Goal: Task Accomplishment & Management: Use online tool/utility

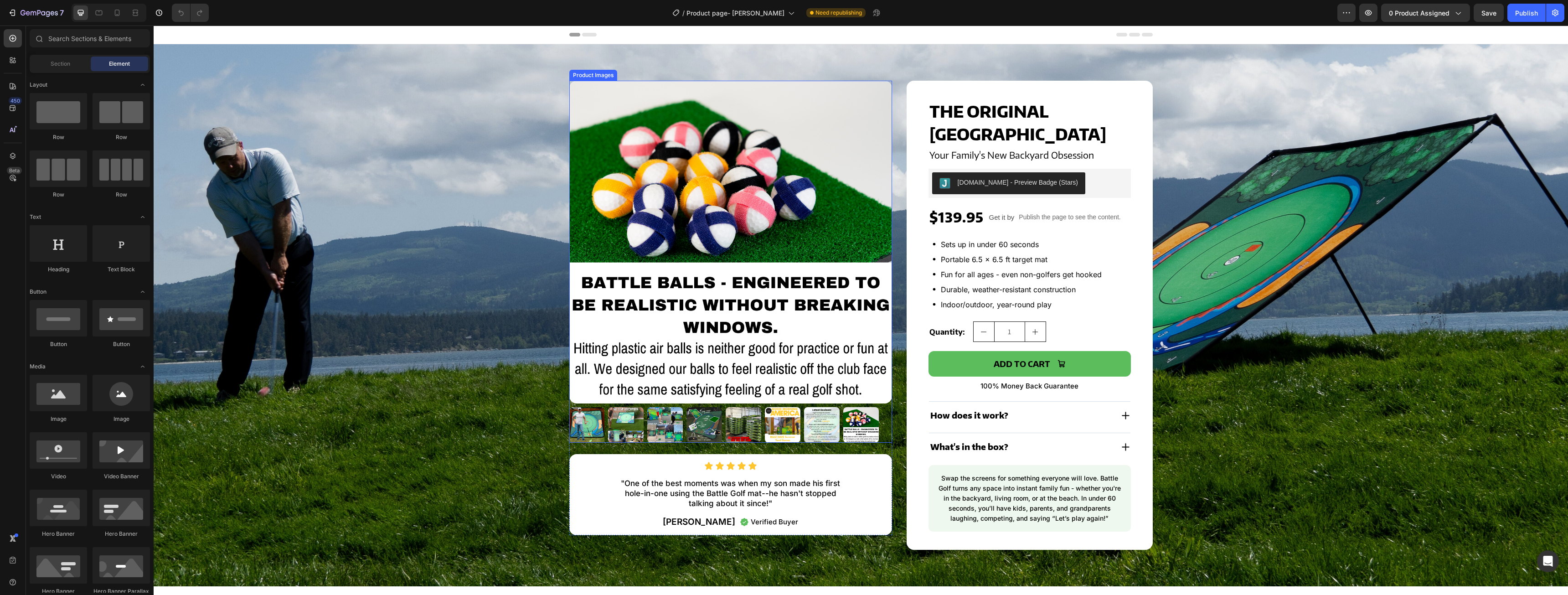
click at [642, 122] on img at bounding box center [730, 242] width 323 height 323
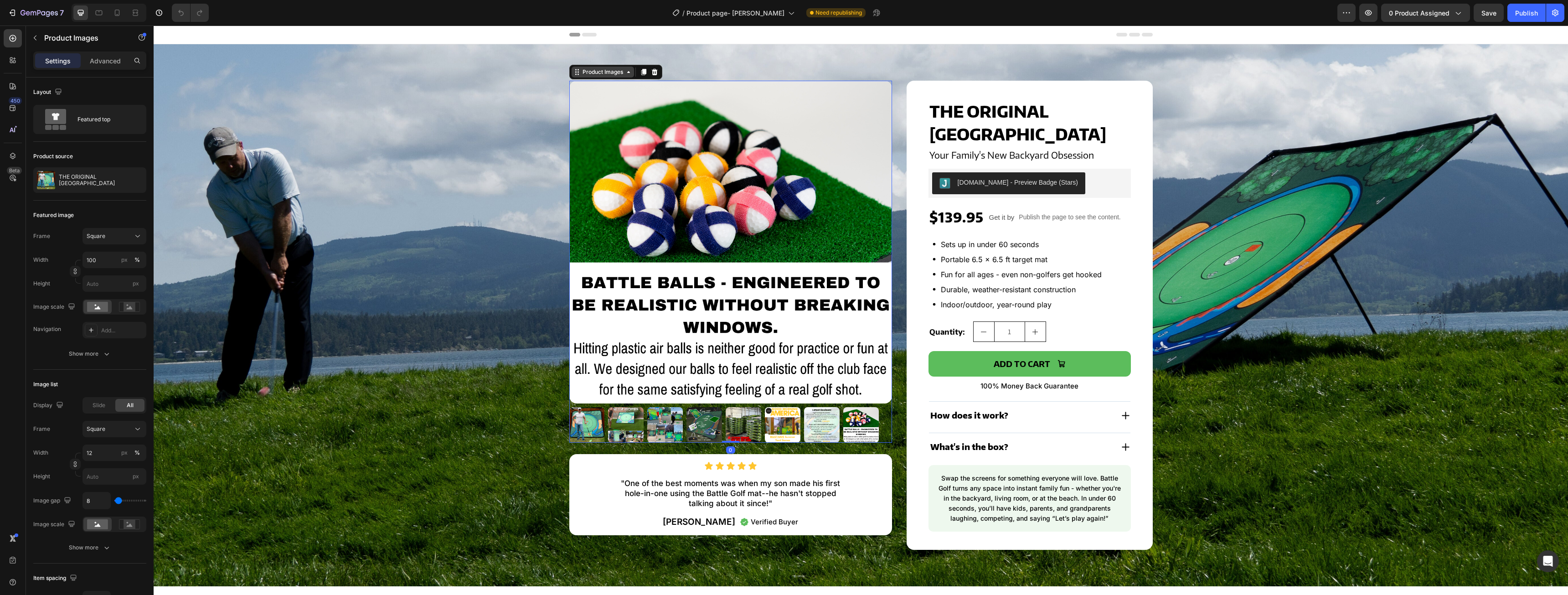
click at [607, 72] on div "Product Images" at bounding box center [603, 72] width 44 height 8
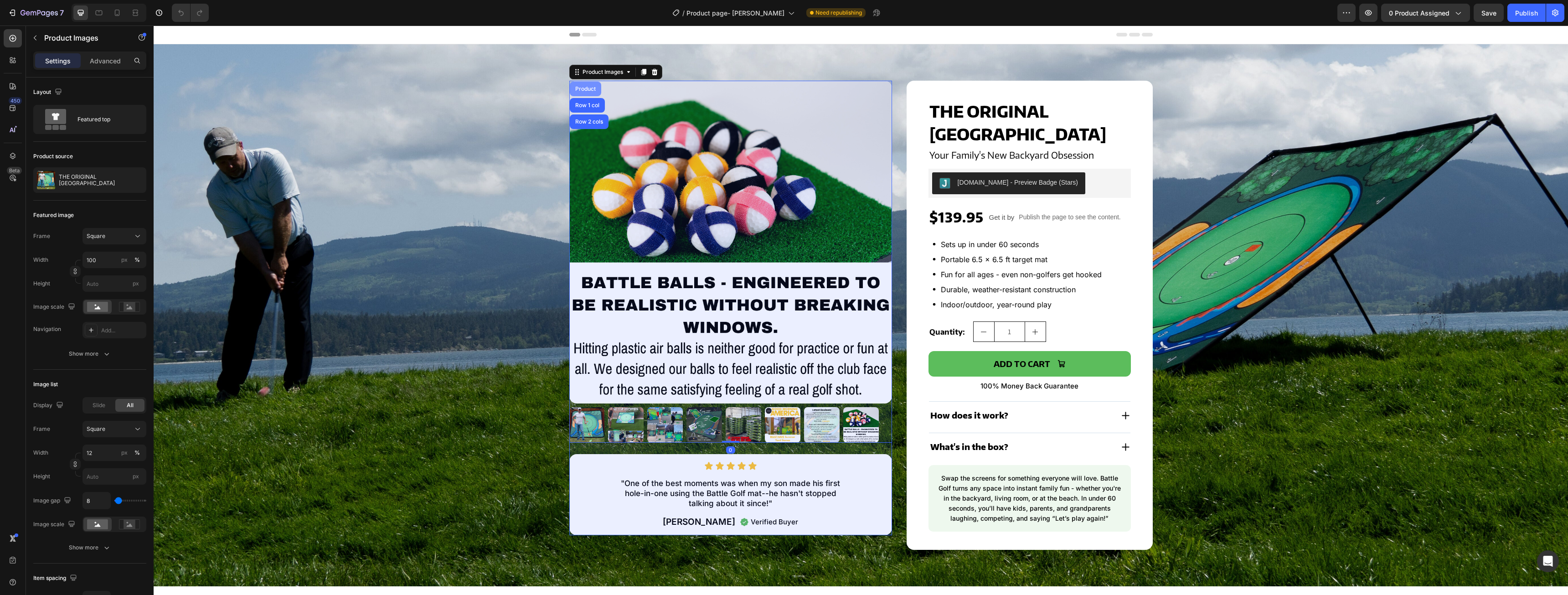
click at [590, 88] on div "Product" at bounding box center [586, 89] width 24 height 5
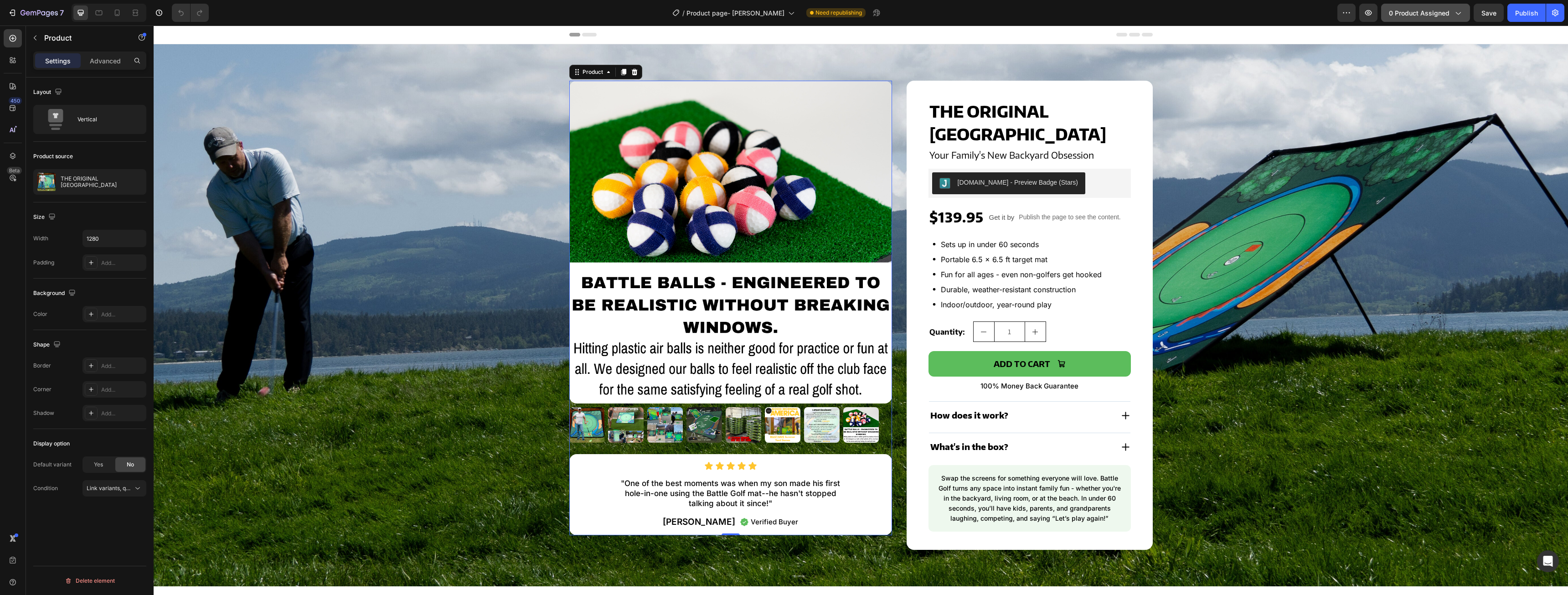
click at [1422, 7] on button "0 product assigned" at bounding box center [1426, 13] width 89 height 18
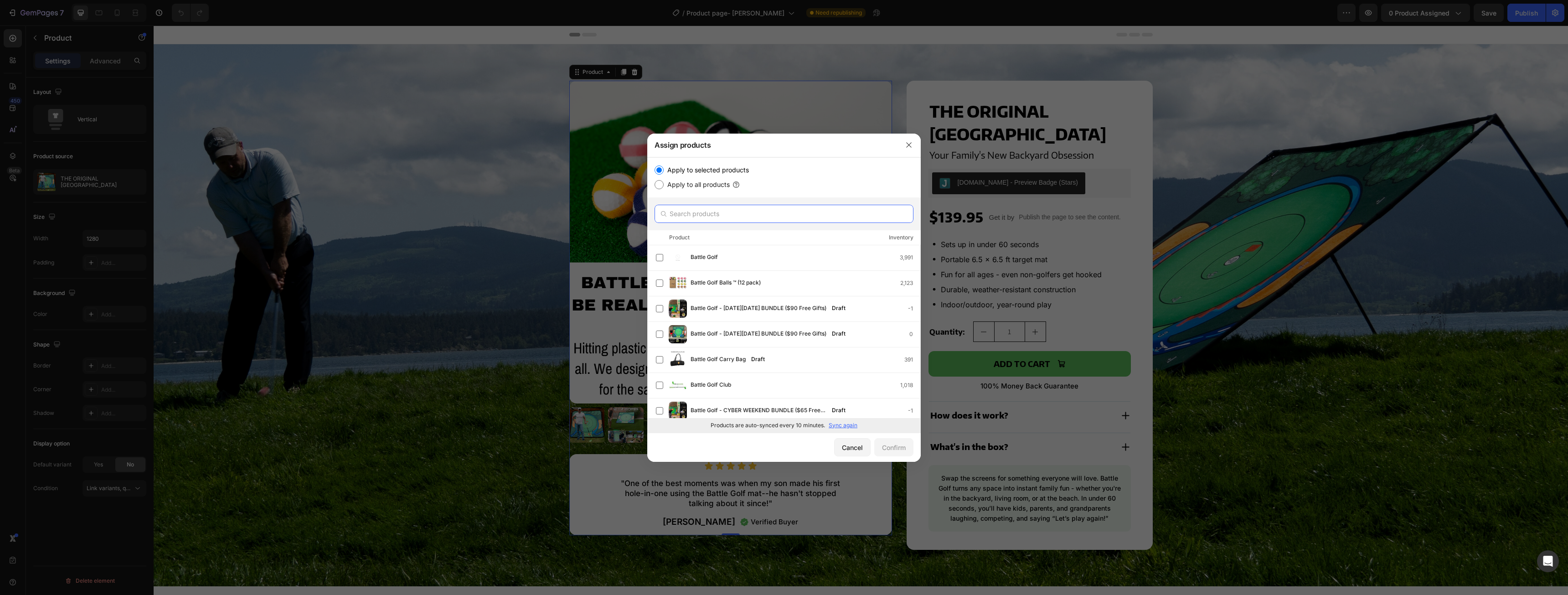
click at [733, 218] on input "text" at bounding box center [783, 214] width 259 height 18
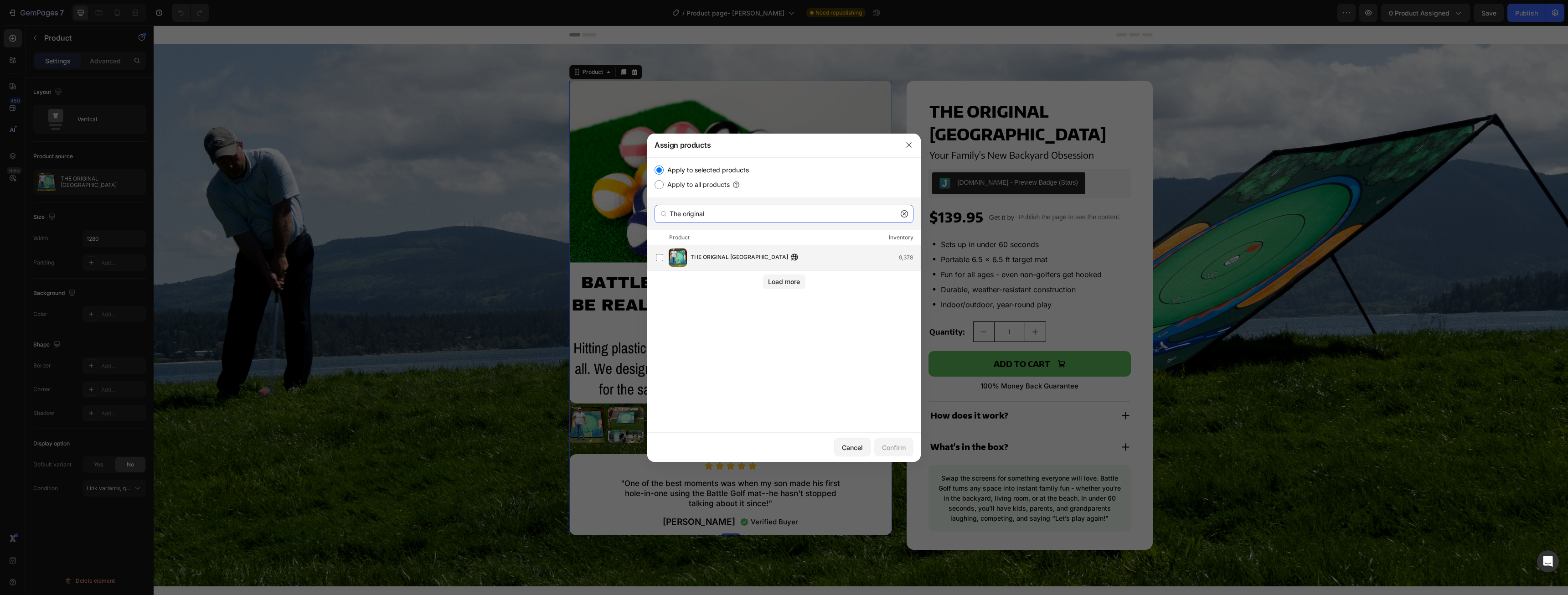
type input "The original"
click at [745, 253] on span "THE ORIGINAL [GEOGRAPHIC_DATA]" at bounding box center [739, 258] width 97 height 10
click at [899, 446] on div "Confirm" at bounding box center [894, 448] width 24 height 10
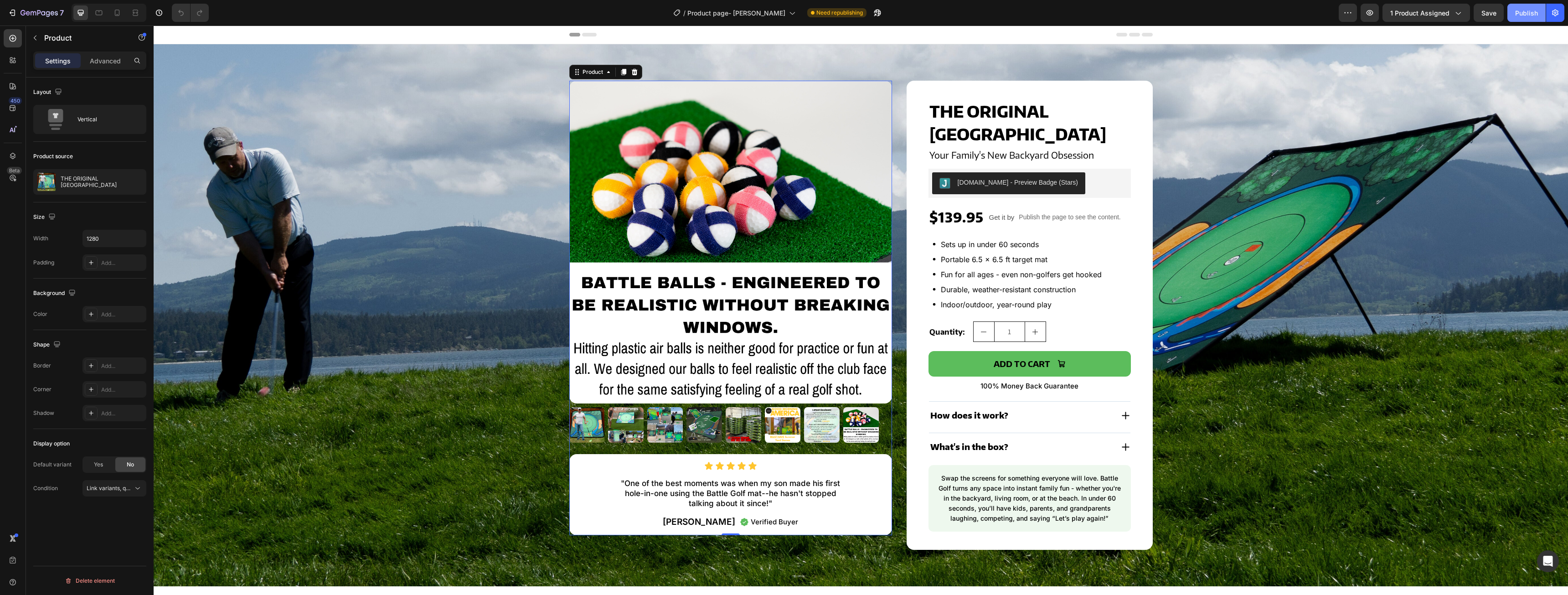
click at [1527, 12] on div "Publish" at bounding box center [1526, 13] width 23 height 10
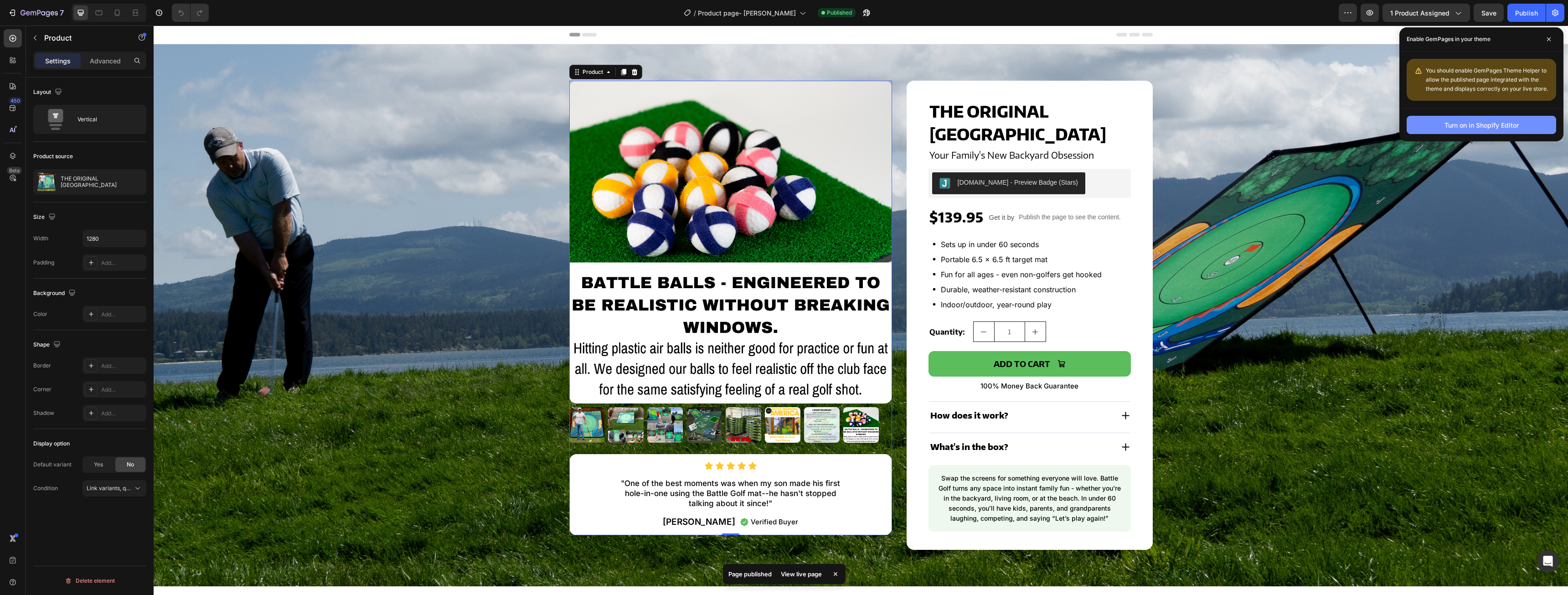
click at [1476, 124] on div "Turn on in Shopify Editor" at bounding box center [1482, 125] width 74 height 10
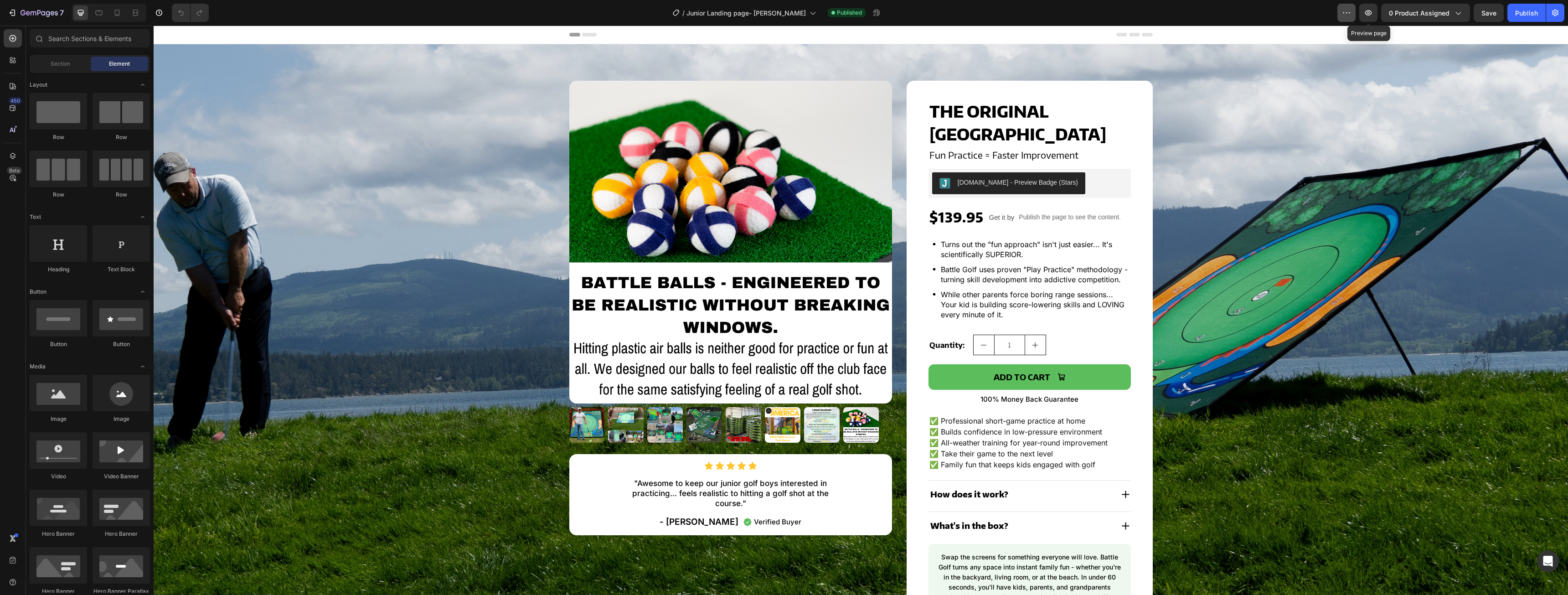
click at [1344, 12] on icon "button" at bounding box center [1346, 12] width 9 height 9
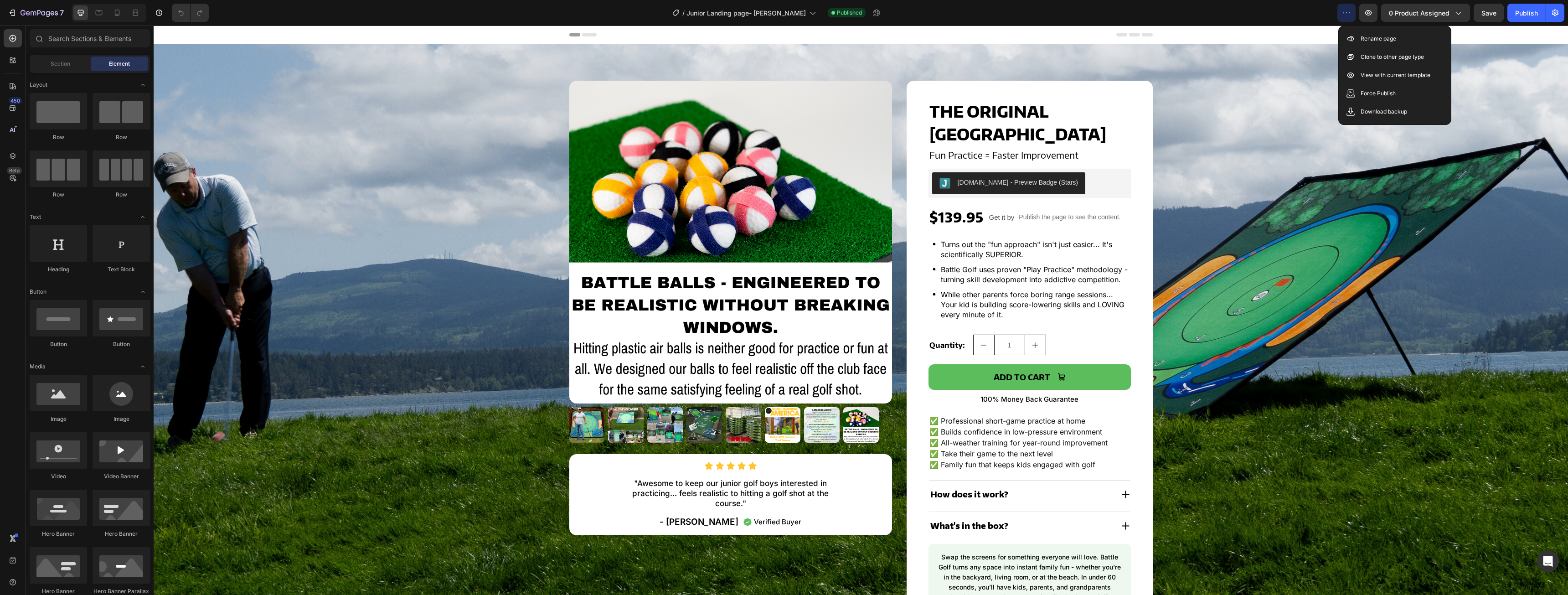
click at [1346, 15] on icon "button" at bounding box center [1346, 12] width 9 height 9
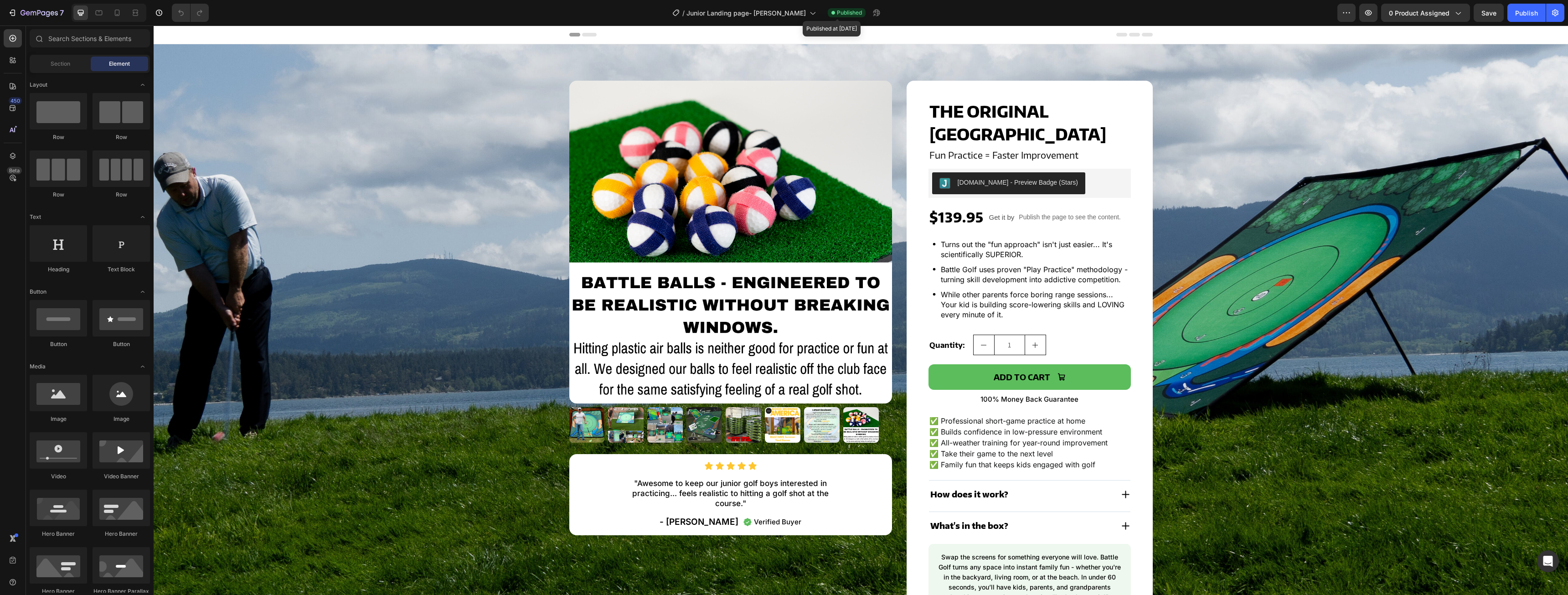
click at [844, 13] on span "Published" at bounding box center [849, 12] width 25 height 8
click at [808, 13] on icon at bounding box center [812, 12] width 9 height 9
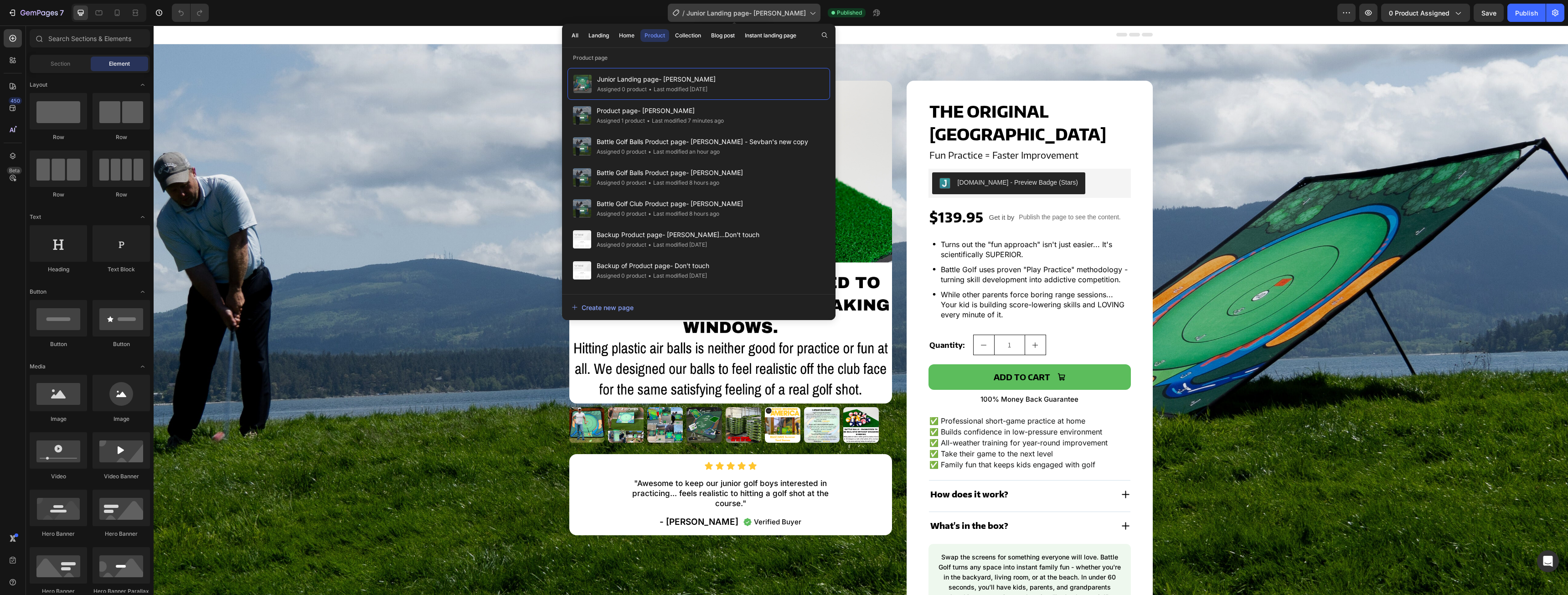
click at [808, 12] on icon at bounding box center [812, 12] width 9 height 9
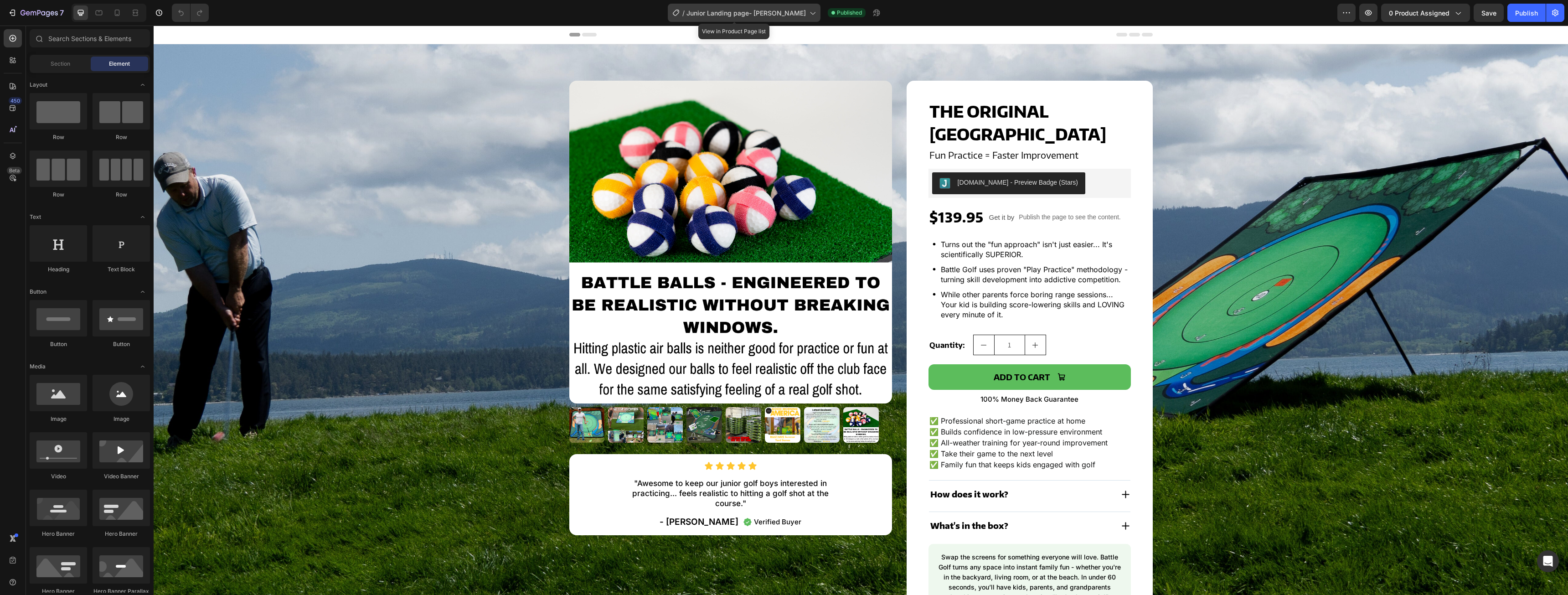
click at [808, 12] on icon at bounding box center [812, 12] width 9 height 9
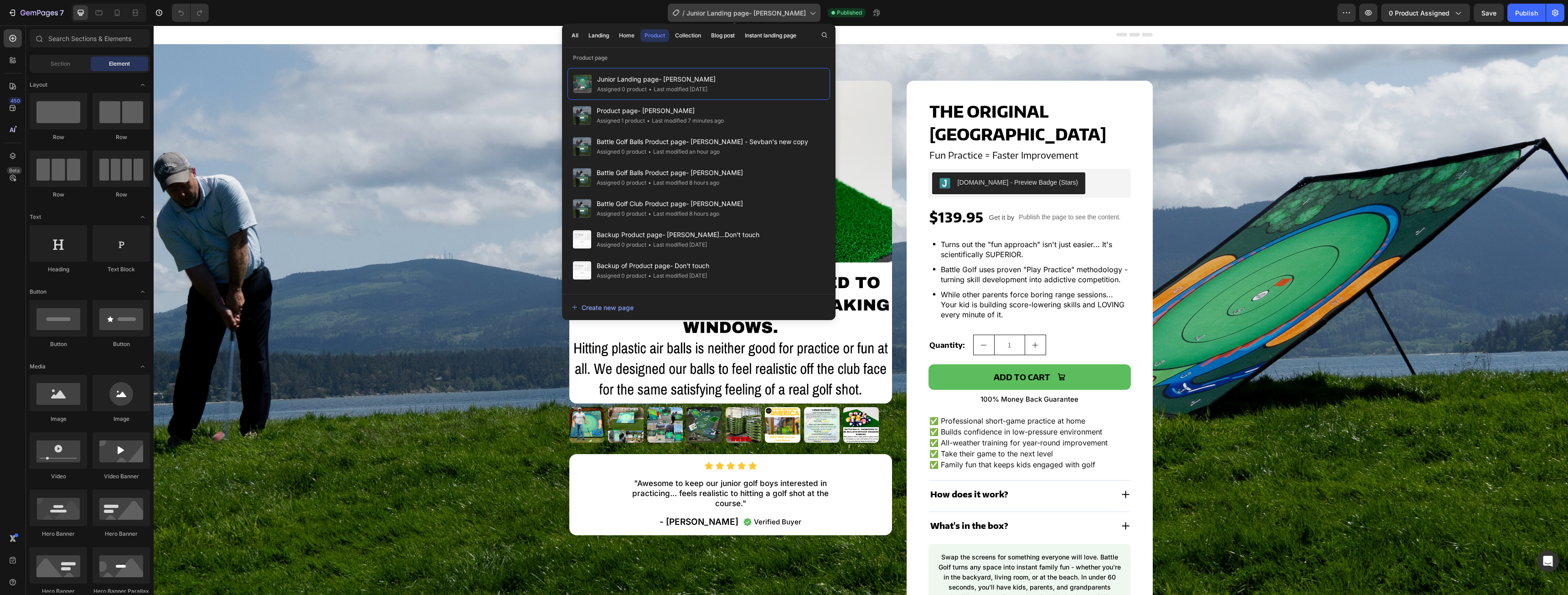
click at [808, 10] on icon at bounding box center [812, 12] width 9 height 9
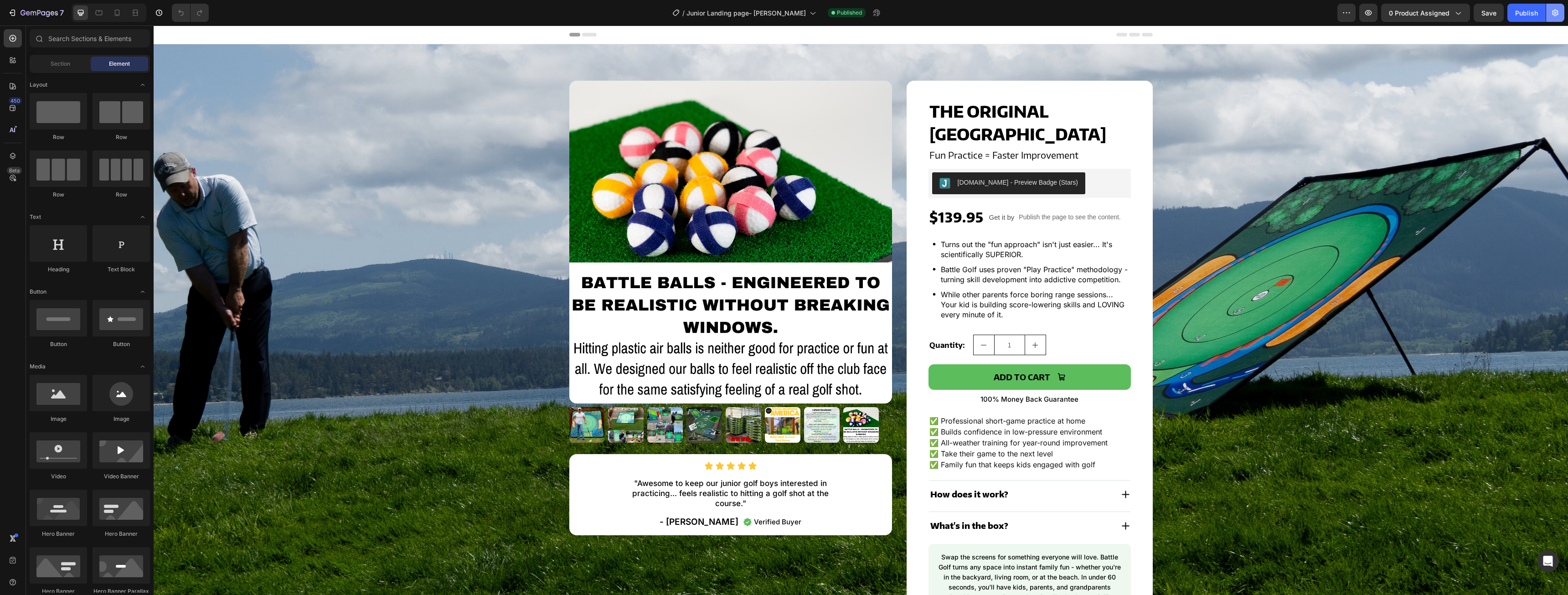
click at [1554, 10] on icon "button" at bounding box center [1555, 12] width 9 height 9
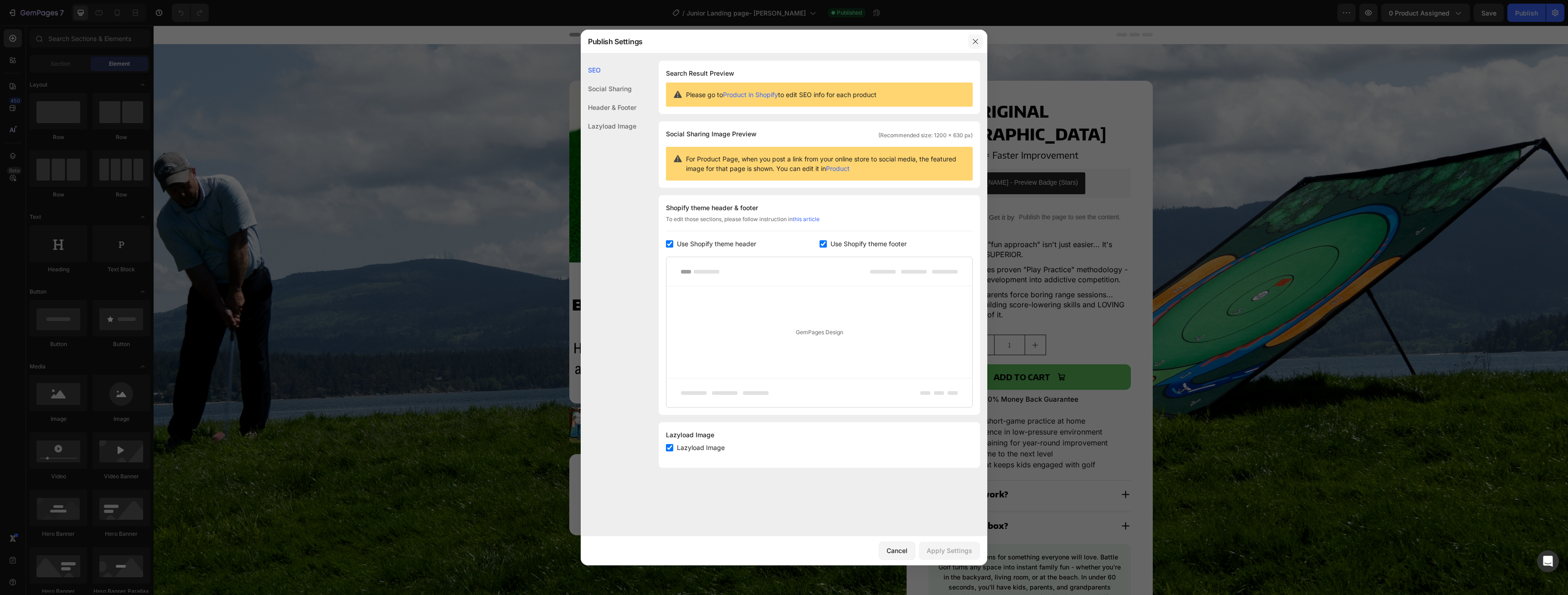
click at [975, 41] on icon "button" at bounding box center [976, 41] width 7 height 7
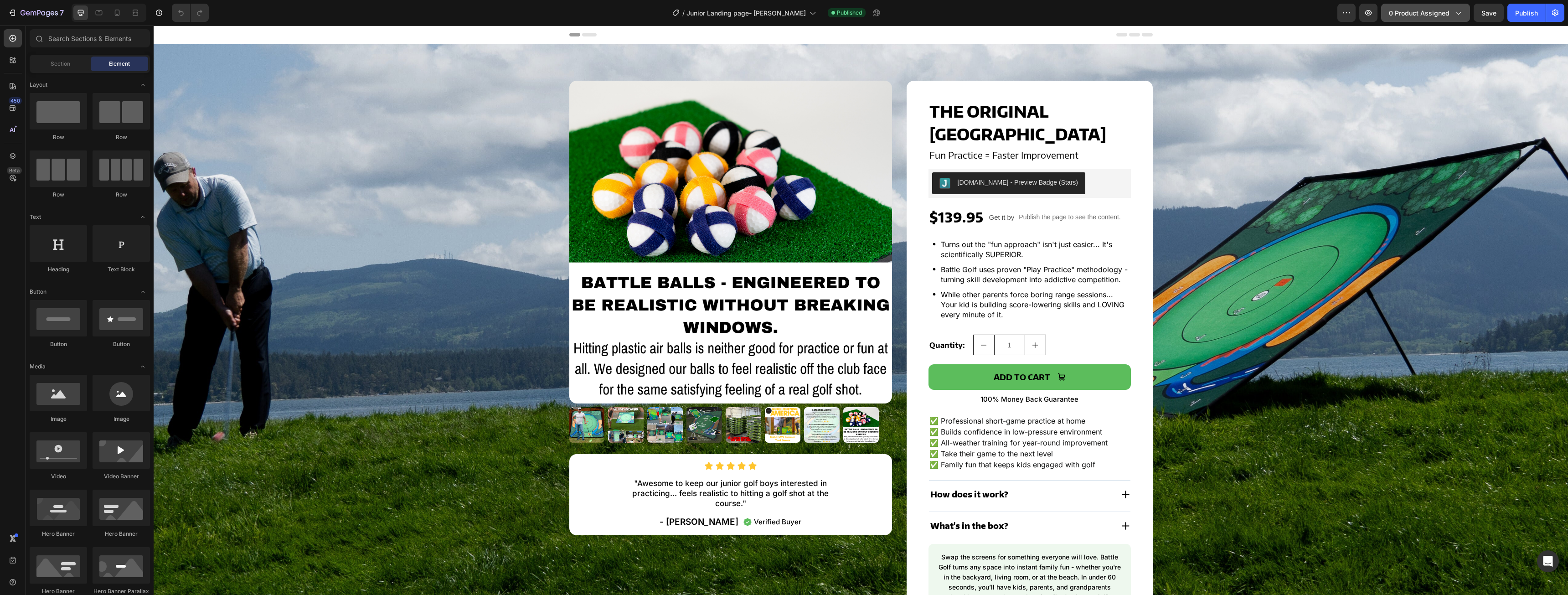
click at [1454, 8] on icon "button" at bounding box center [1457, 12] width 9 height 9
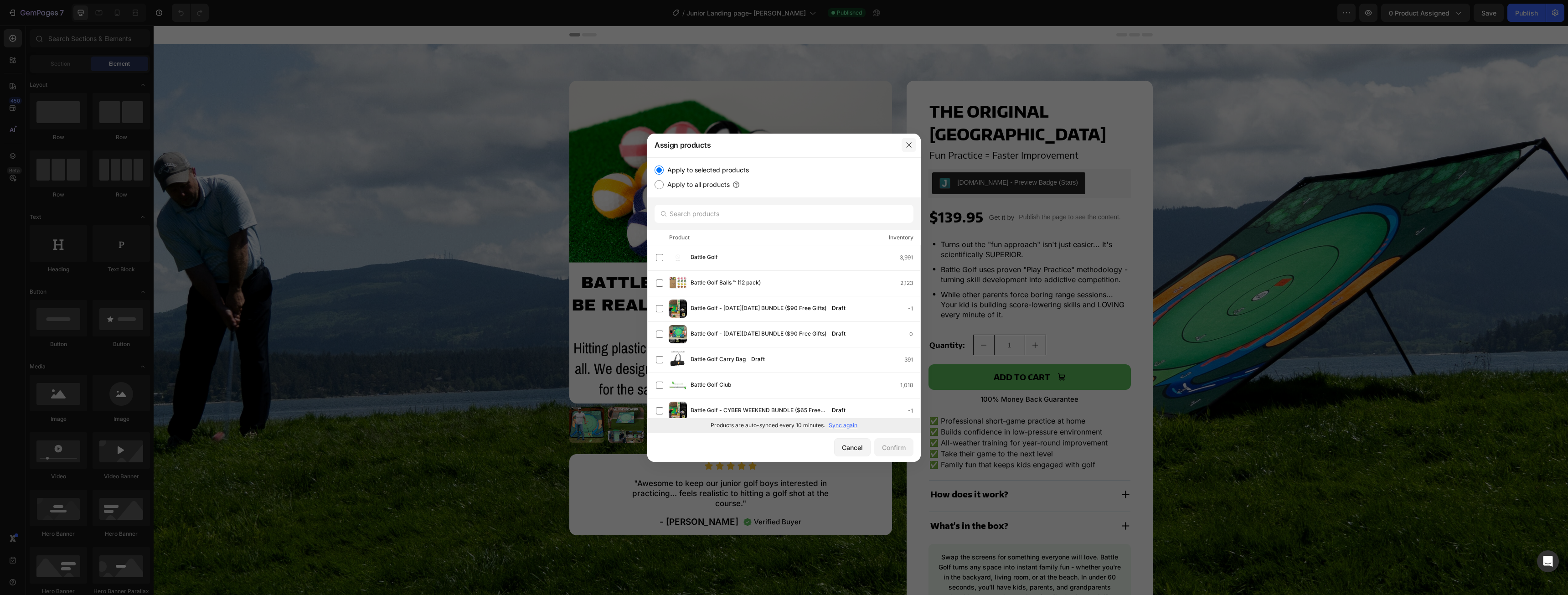
drag, startPoint x: 913, startPoint y: 143, endPoint x: 496, endPoint y: 12, distance: 437.1
click at [913, 143] on button "button" at bounding box center [909, 145] width 15 height 15
